Goal: Information Seeking & Learning: Learn about a topic

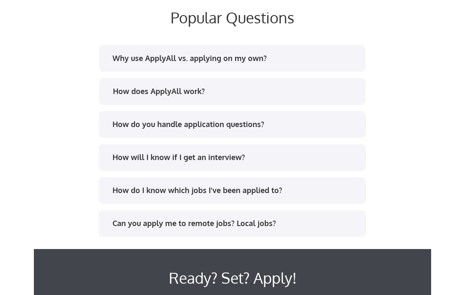
scroll to position [1660, 0]
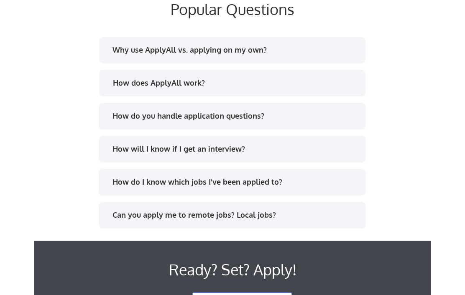
click at [142, 146] on div "How will I know if I get an interview?" at bounding box center [234, 149] width 245 height 10
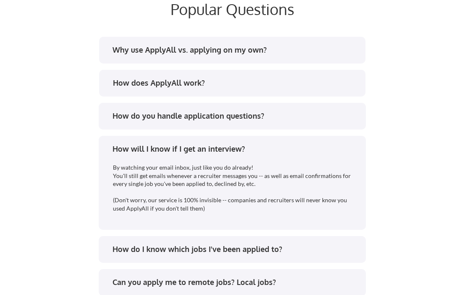
click at [135, 111] on div "How do you handle application questions?" at bounding box center [234, 116] width 245 height 10
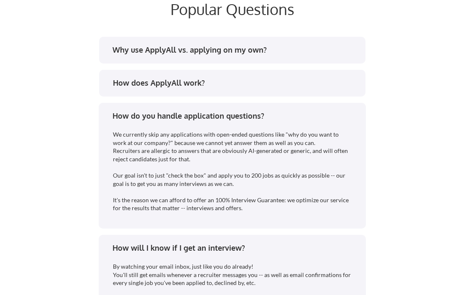
click at [127, 79] on div "How does ApplyAll work?" at bounding box center [235, 83] width 245 height 10
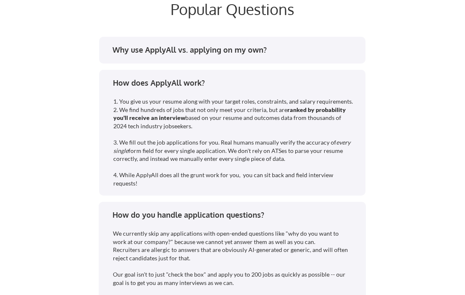
click at [117, 76] on div "How does ApplyAll work? 1. You give us your resume along with your target roles…" at bounding box center [232, 133] width 266 height 126
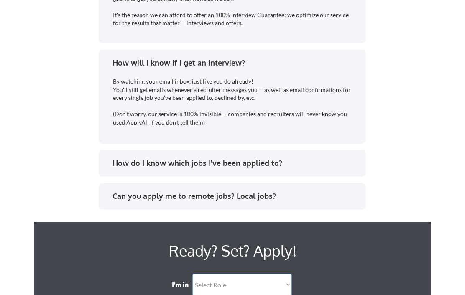
scroll to position [1946, 0]
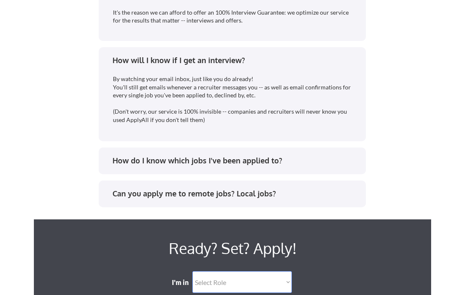
click at [272, 165] on div "How do I know which jobs I've been applied to?" at bounding box center [234, 160] width 245 height 10
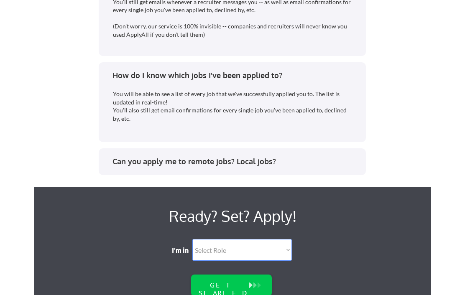
scroll to position [2032, 0]
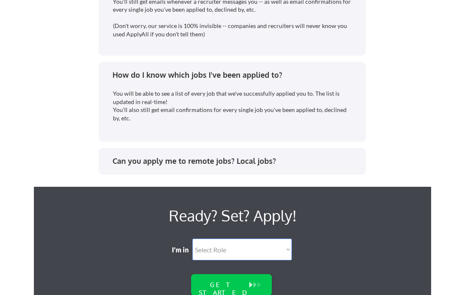
click at [271, 168] on div "Can you apply me to remote jobs? Local jobs?" at bounding box center [232, 162] width 252 height 13
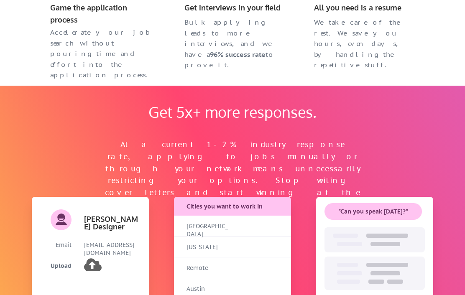
scroll to position [510, 0]
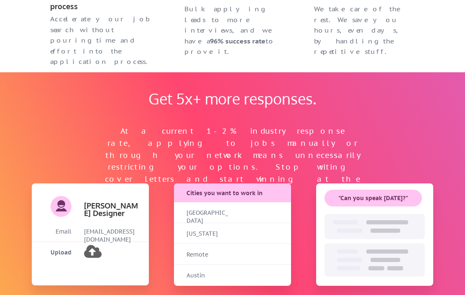
scroll to position [513, 0]
